Goal: Task Accomplishment & Management: Manage account settings

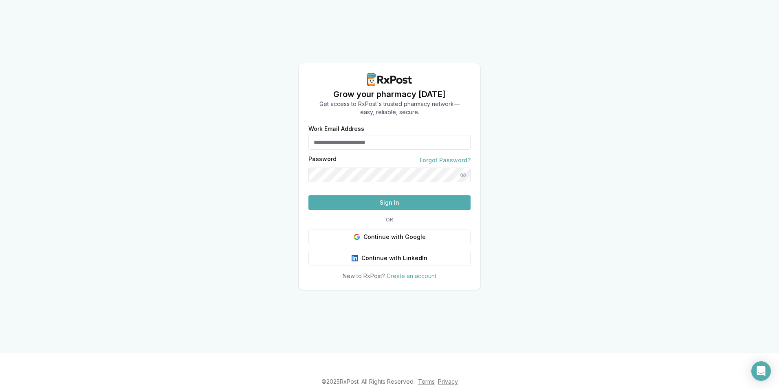
click at [344, 135] on input "Work Email Address" at bounding box center [390, 142] width 162 height 15
type input "**********"
click at [401, 210] on button "Sign In" at bounding box center [390, 202] width 162 height 15
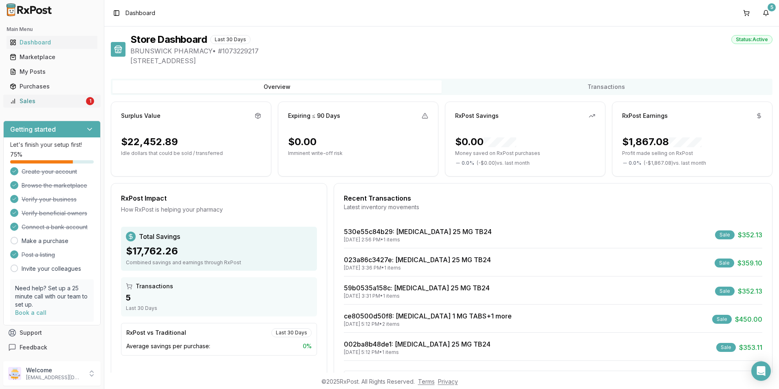
click at [24, 101] on div "Sales" at bounding box center [47, 101] width 75 height 8
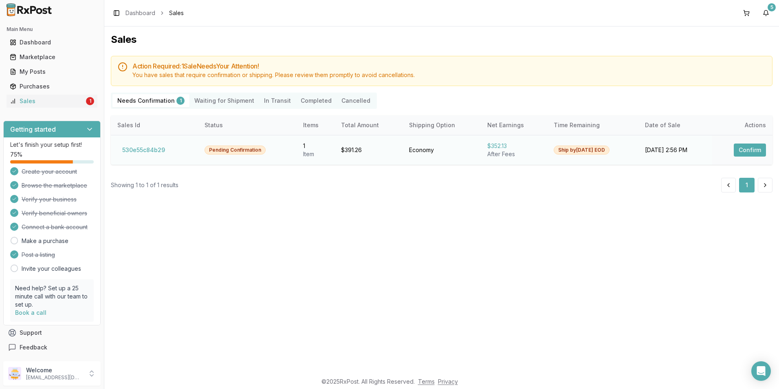
click at [756, 152] on button "Confirm" at bounding box center [750, 149] width 32 height 13
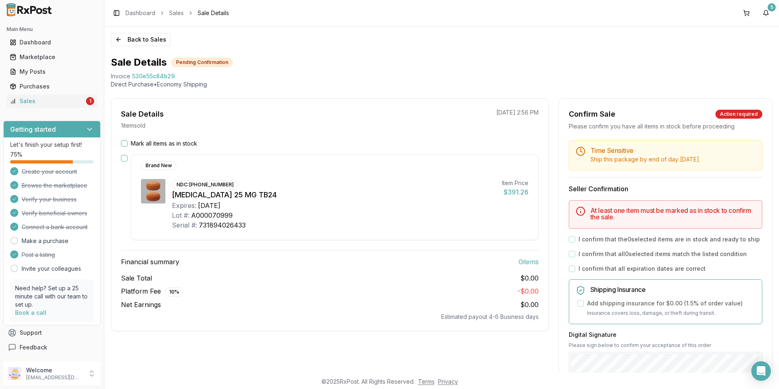
click at [125, 144] on button "Mark all items as in stock" at bounding box center [124, 143] width 7 height 7
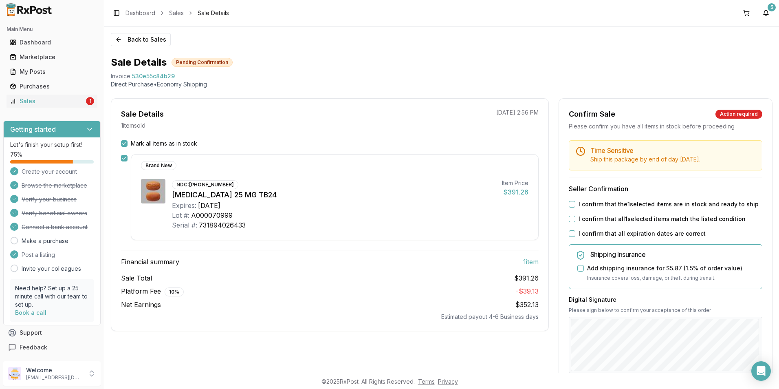
click at [128, 156] on div "Brand New NDC: [PHONE_NUMBER] [MEDICAL_DATA] 25 MG TB24 Expires: [DATE] Lot #: …" at bounding box center [330, 197] width 418 height 86
drag, startPoint x: 569, startPoint y: 204, endPoint x: 569, endPoint y: 212, distance: 7.8
click at [569, 205] on button "I confirm that the 1 selected items are in stock and ready to ship" at bounding box center [572, 204] width 7 height 7
drag, startPoint x: 569, startPoint y: 220, endPoint x: 569, endPoint y: 229, distance: 8.6
click at [569, 220] on button "I confirm that all 1 selected items match the listed condition" at bounding box center [572, 219] width 7 height 7
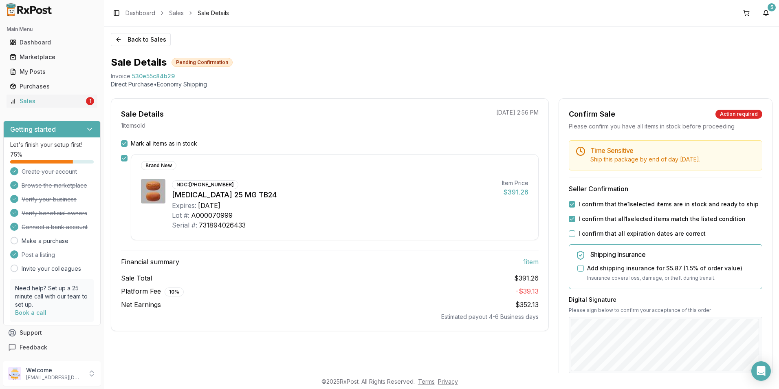
drag, startPoint x: 570, startPoint y: 235, endPoint x: 578, endPoint y: 251, distance: 18.2
click at [570, 236] on button "I confirm that all expiration dates are correct" at bounding box center [572, 233] width 7 height 7
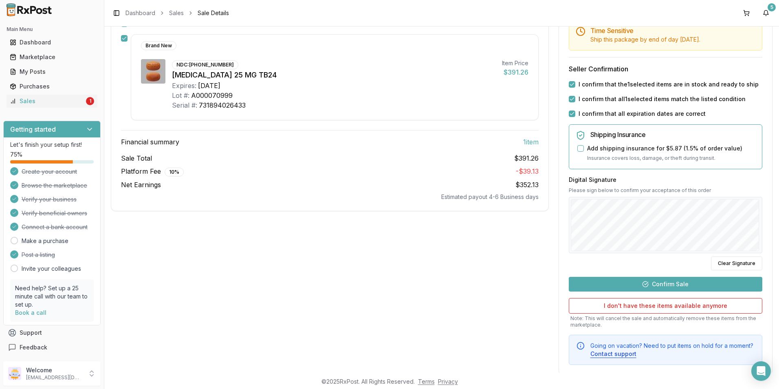
scroll to position [135, 0]
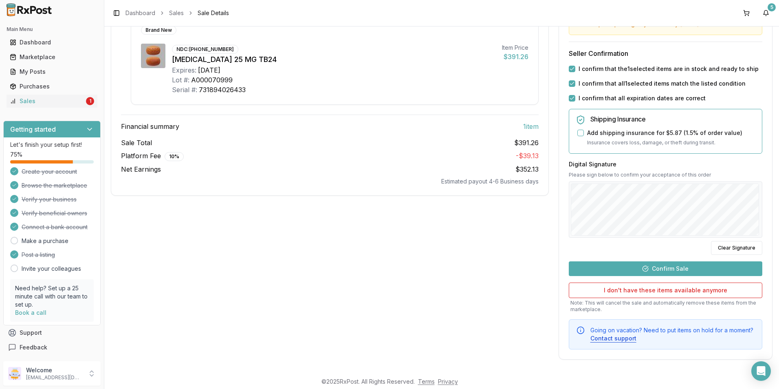
click at [677, 270] on button "Confirm Sale" at bounding box center [666, 268] width 194 height 15
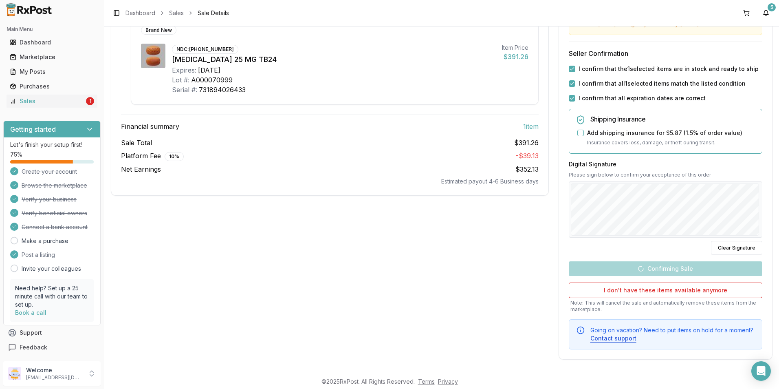
scroll to position [0, 0]
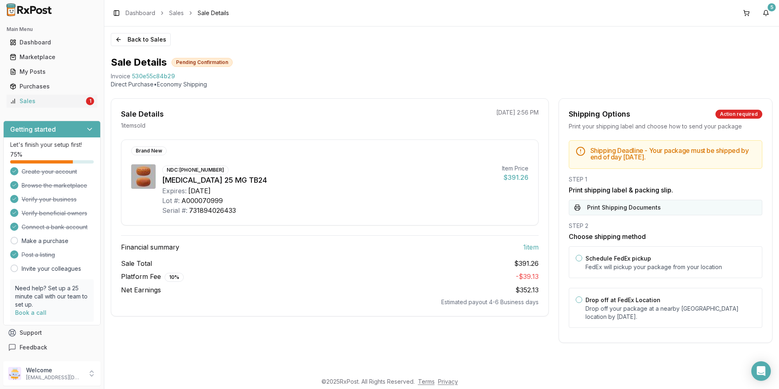
click at [608, 207] on button "Print Shipping Documents" at bounding box center [666, 207] width 194 height 15
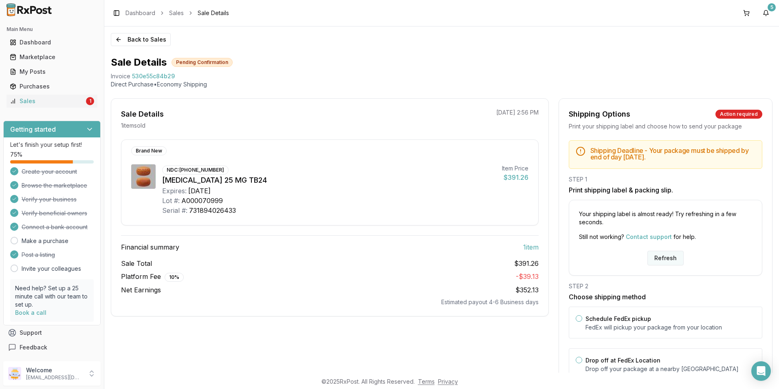
click at [656, 259] on button "Refresh" at bounding box center [666, 258] width 36 height 15
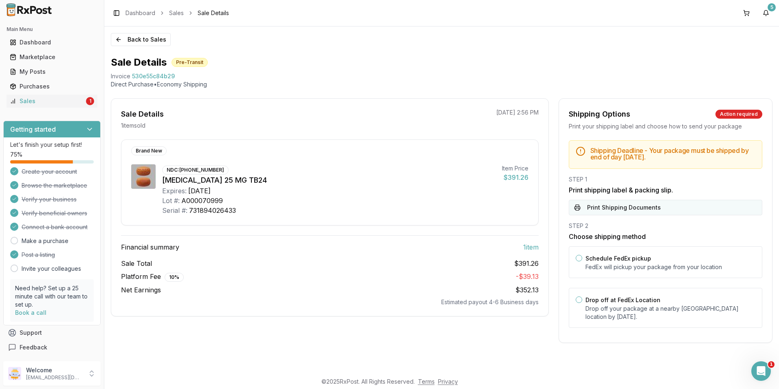
click at [623, 206] on button "Print Shipping Documents" at bounding box center [666, 207] width 194 height 15
click at [39, 371] on p "Welcome" at bounding box center [54, 370] width 57 height 8
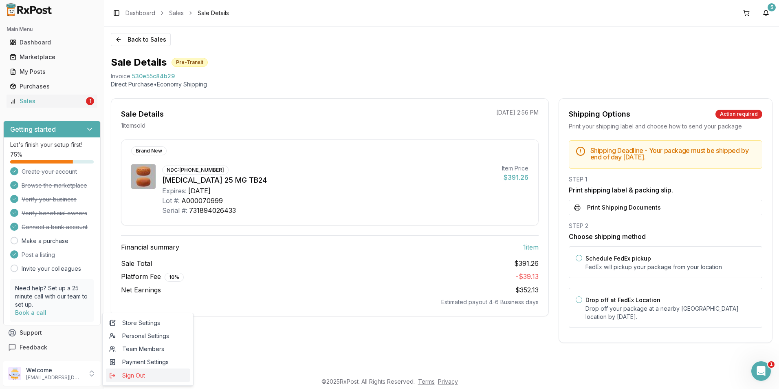
click at [132, 378] on span "Sign Out" at bounding box center [147, 375] width 77 height 8
